Goal: Task Accomplishment & Management: Manage account settings

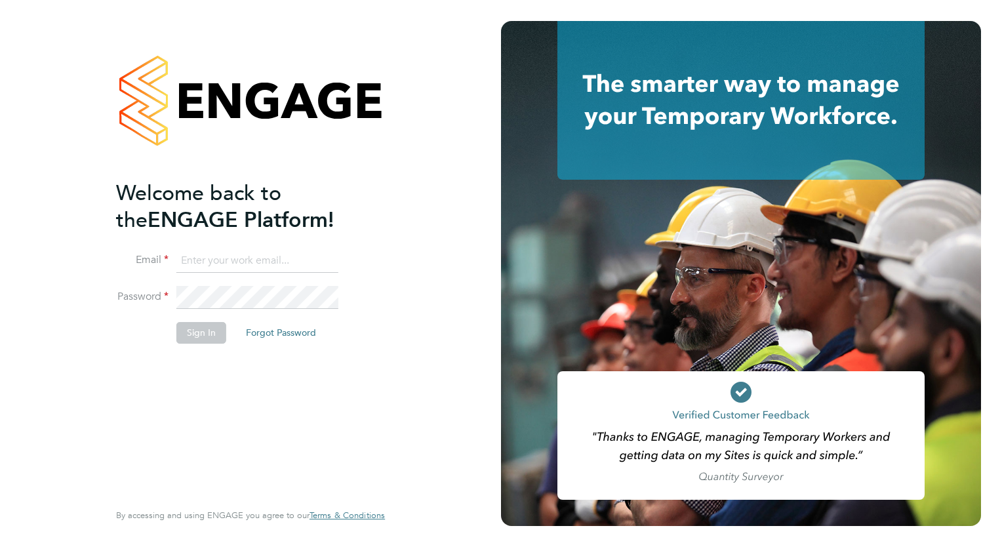
type input "millie.simmons@berryrecruitment.co.uk"
click at [187, 332] on button "Sign In" at bounding box center [201, 332] width 50 height 21
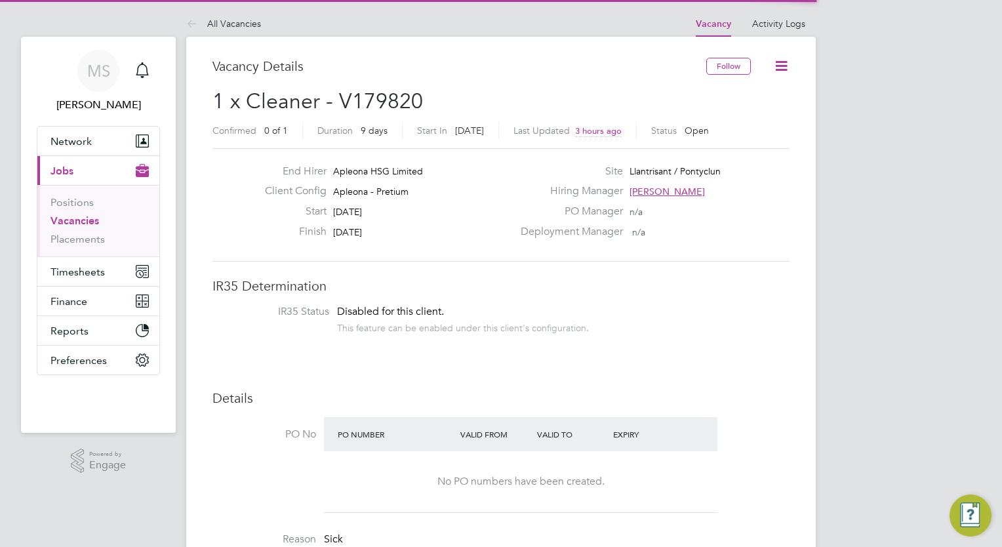
scroll to position [39, 92]
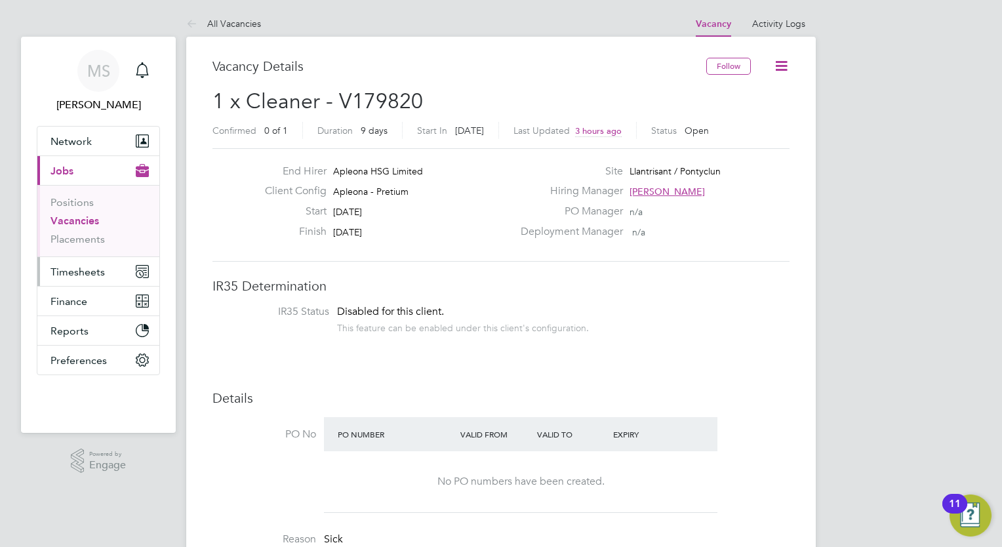
click at [125, 267] on button "Timesheets" at bounding box center [98, 271] width 122 height 29
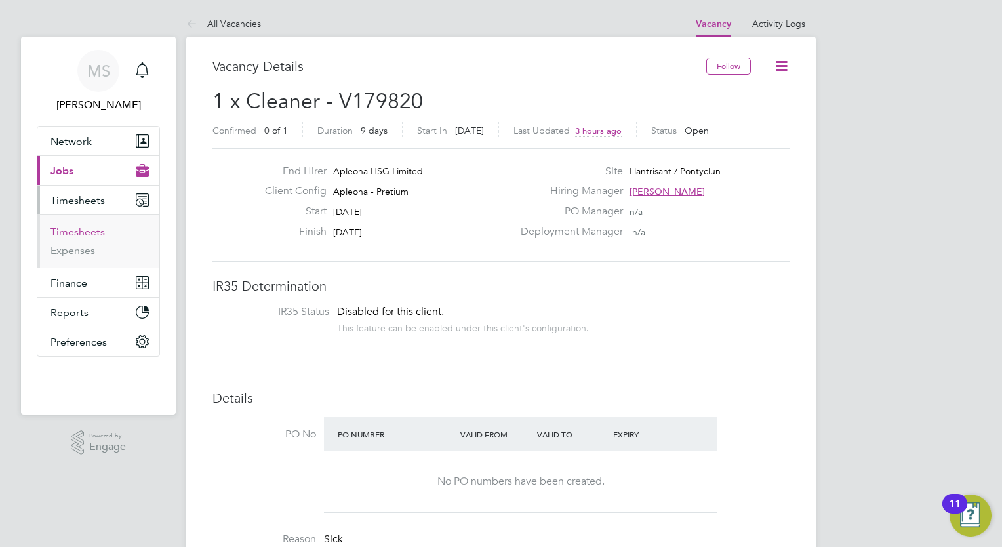
click at [94, 226] on link "Timesheets" at bounding box center [77, 232] width 54 height 12
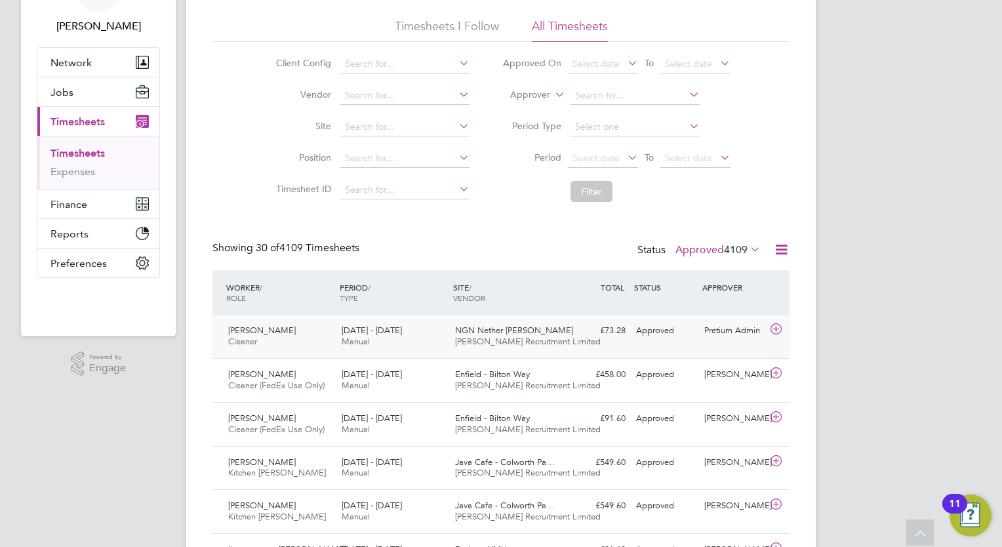
click at [636, 336] on div "Approved" at bounding box center [665, 331] width 68 height 22
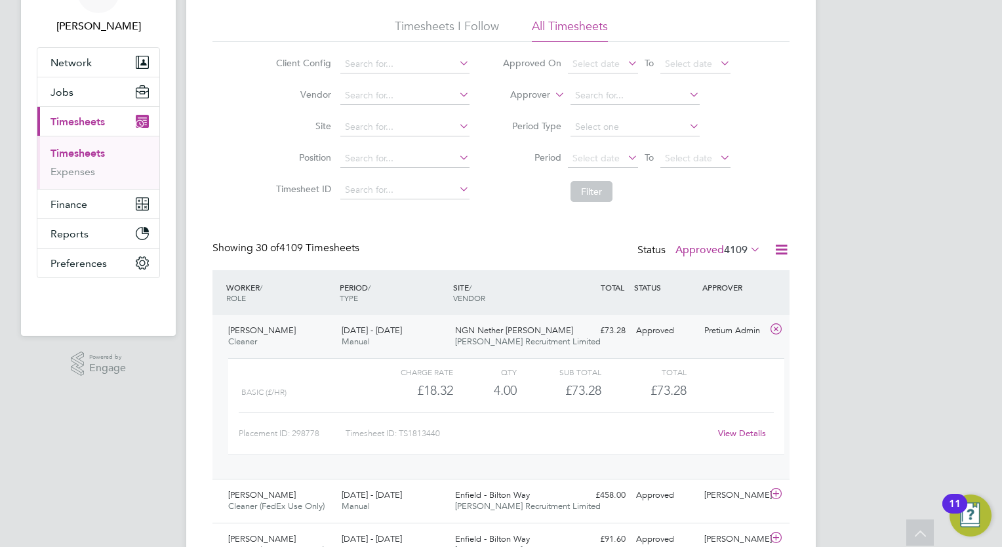
drag, startPoint x: 477, startPoint y: 426, endPoint x: 235, endPoint y: 434, distance: 242.1
click at [235, 434] on div "Charge rate QTY Sub Total Total Basic (£/HR) £18.32 4 4.00 4 £73.28 £73.28 Plac…" at bounding box center [506, 406] width 556 height 97
drag, startPoint x: 235, startPoint y: 434, endPoint x: 257, endPoint y: 433, distance: 21.7
copy div "Placement ID: 298778 Timesheet ID: TS1813440"
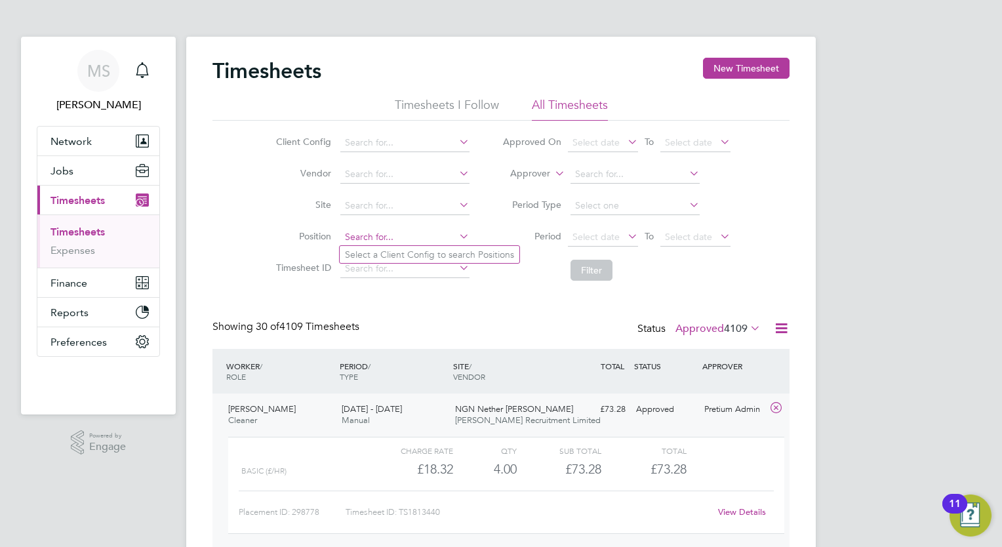
click at [382, 240] on input at bounding box center [404, 237] width 129 height 18
click at [405, 245] on input at bounding box center [404, 237] width 129 height 18
